Goal: Task Accomplishment & Management: Use online tool/utility

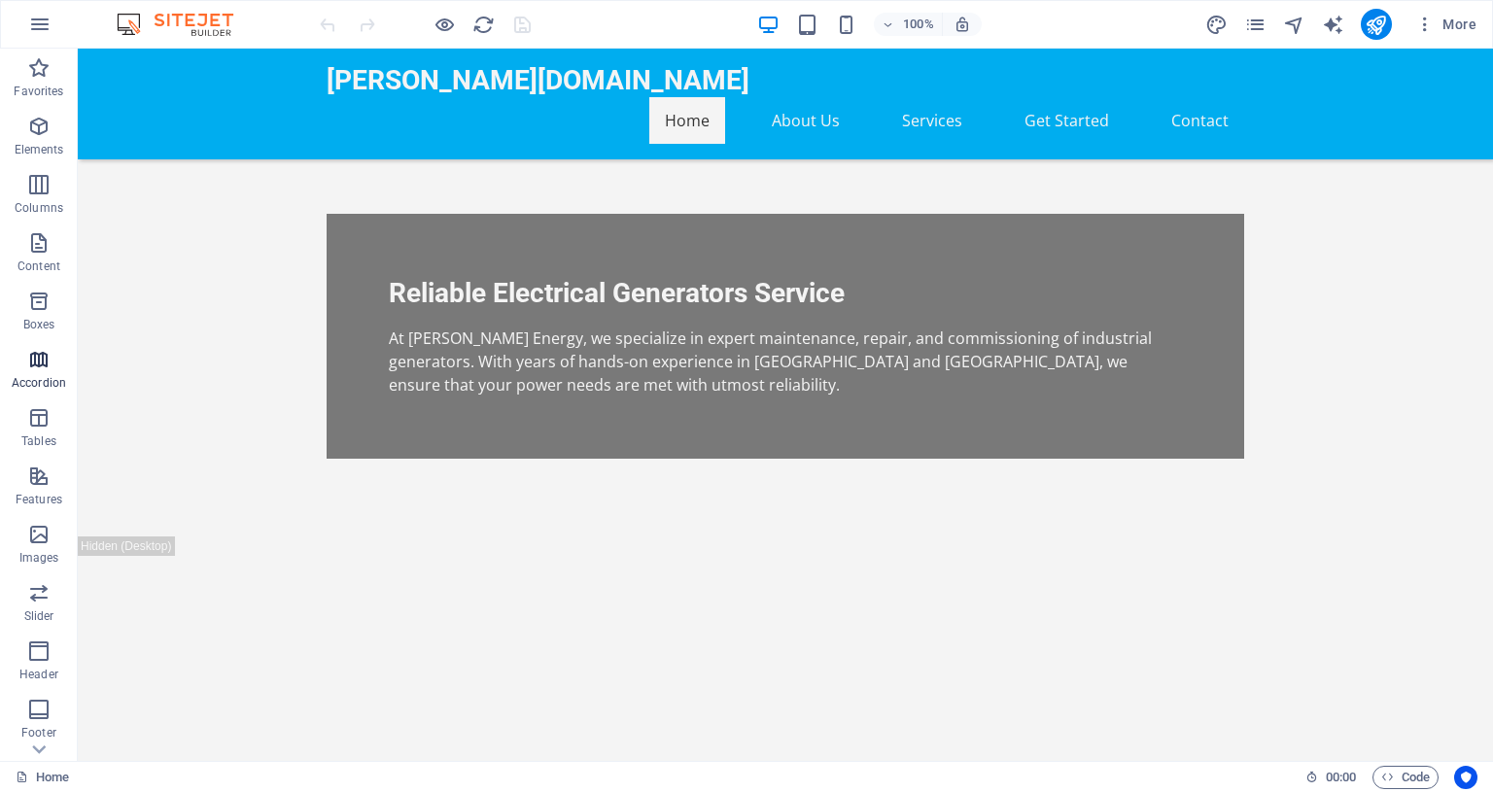
scroll to position [194, 0]
